Goal: Task Accomplishment & Management: Manage account settings

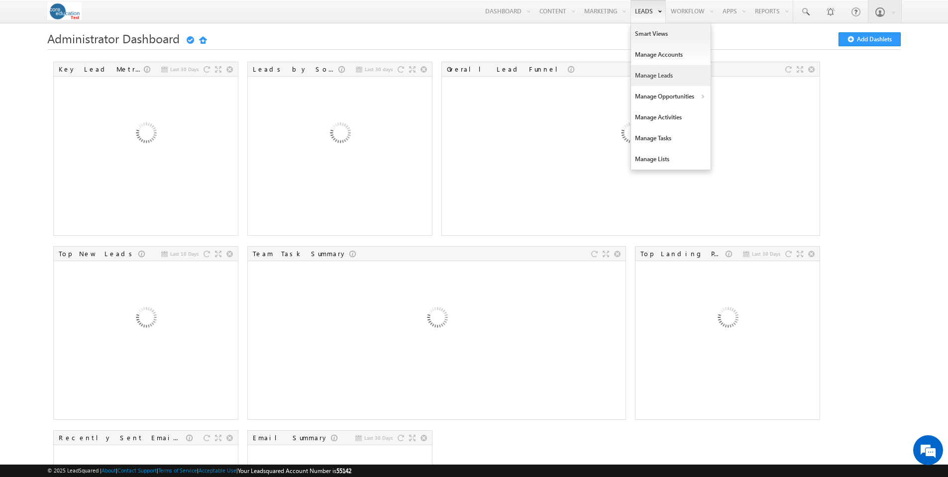
click at [651, 77] on link "Manage Leads" at bounding box center [671, 75] width 80 height 21
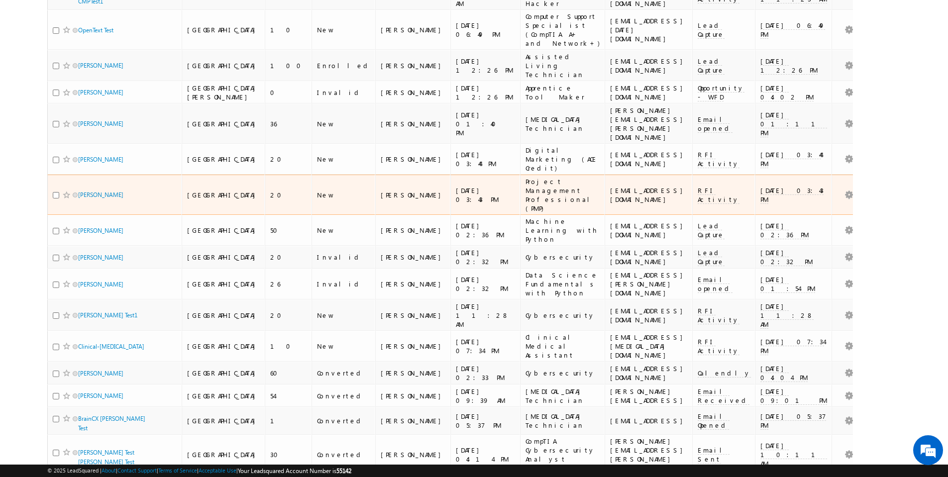
scroll to position [205, 0]
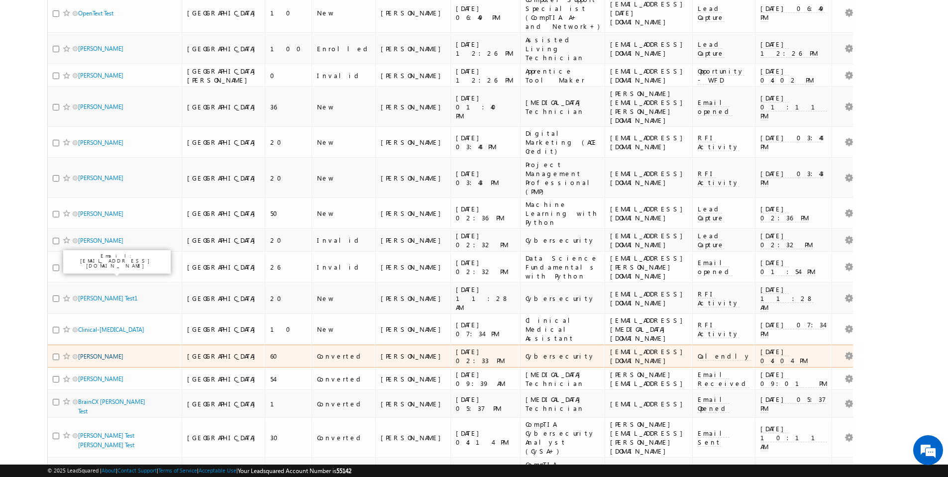
click at [109, 353] on link "[PERSON_NAME]" at bounding box center [100, 356] width 45 height 7
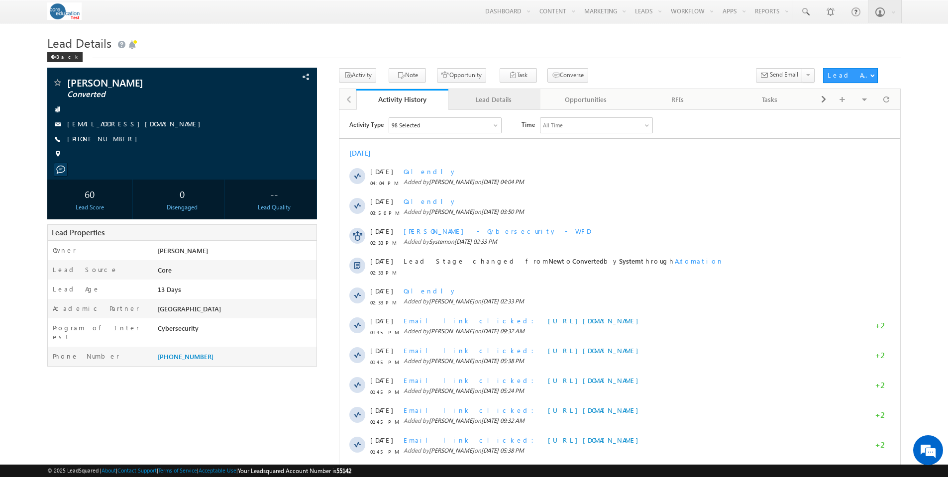
click at [496, 98] on div "Lead Details" at bounding box center [493, 100] width 75 height 12
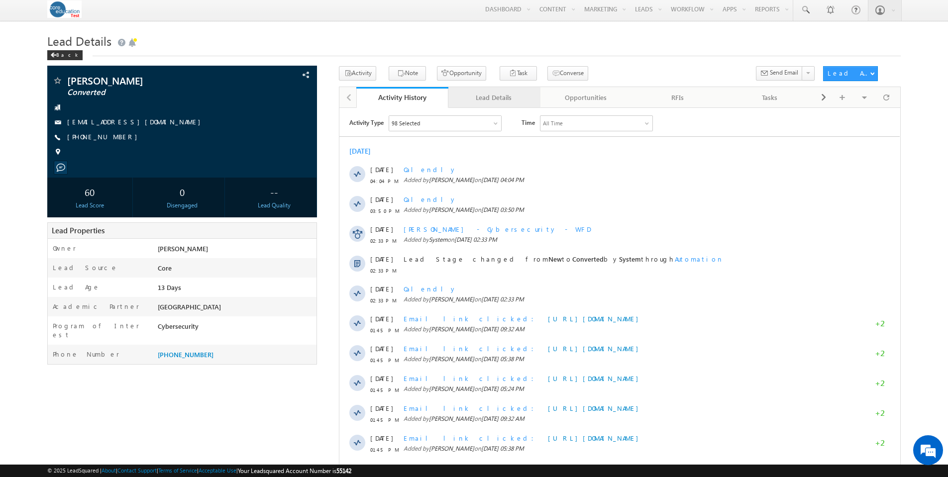
click at [511, 101] on div "Lead Details" at bounding box center [493, 98] width 75 height 12
